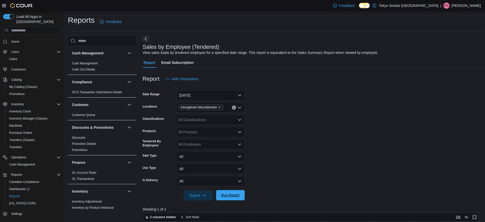
scroll to position [103, 0]
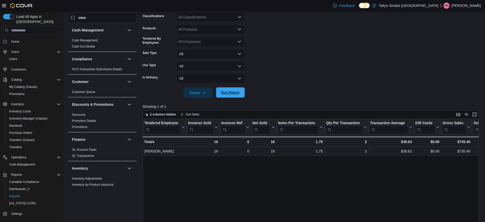
click at [225, 91] on span "Run Report" at bounding box center [230, 92] width 18 height 5
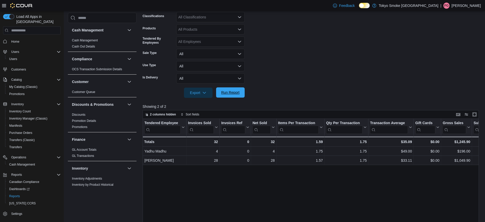
click at [239, 95] on span "Run Report" at bounding box center [230, 92] width 22 height 10
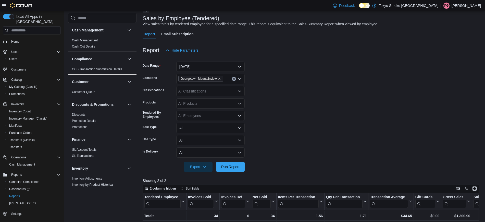
scroll to position [28, 0]
click at [233, 167] on span "Run Report" at bounding box center [230, 166] width 18 height 5
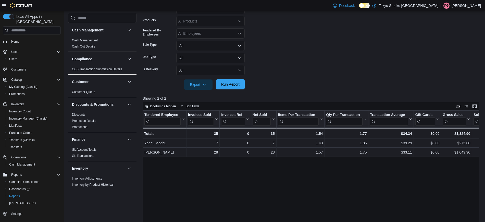
scroll to position [111, 0]
click at [241, 86] on span "Run Report" at bounding box center [230, 84] width 22 height 10
click at [227, 80] on span "Run Report" at bounding box center [230, 84] width 22 height 10
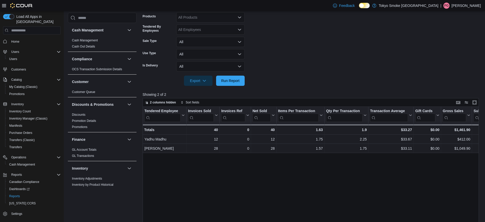
scroll to position [115, 0]
click at [232, 82] on span "Run Report" at bounding box center [230, 80] width 18 height 5
click at [242, 80] on button "Run Report" at bounding box center [230, 80] width 29 height 10
click at [224, 74] on div at bounding box center [313, 73] width 340 height 4
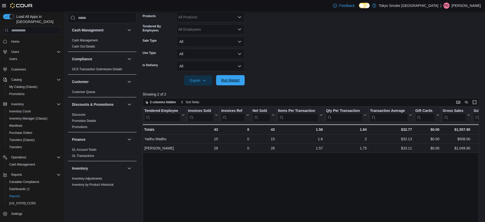
click at [229, 76] on span "Run Report" at bounding box center [230, 80] width 22 height 10
